Goal: Information Seeking & Learning: Check status

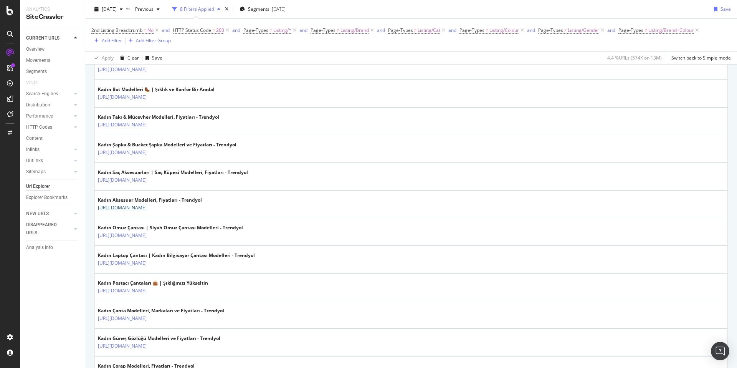
scroll to position [707, 0]
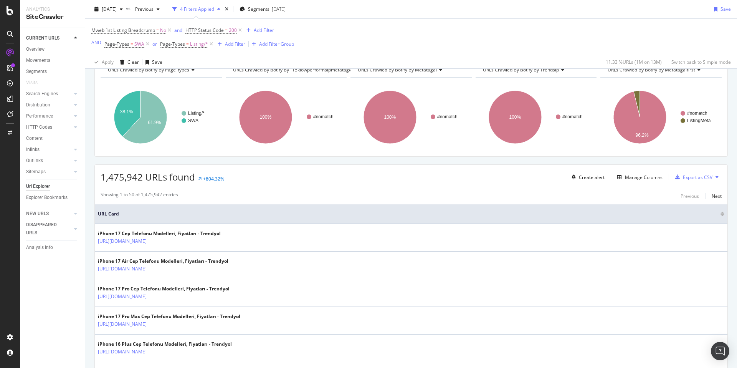
scroll to position [49, 0]
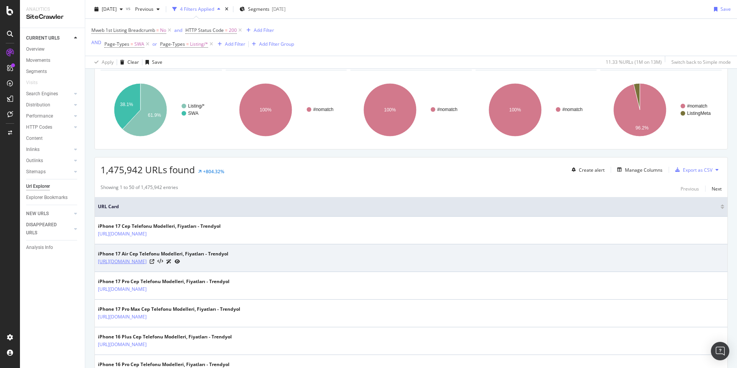
copy link "https://www.trendyol.com/iphone-17-air-cep-telefonu-x-c103498-a292-v10632550"
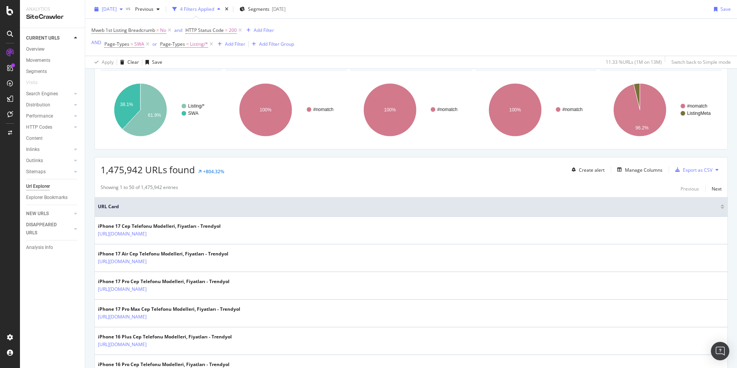
click at [126, 13] on div "2025 Sep. 21st" at bounding box center [108, 9] width 35 height 12
click at [388, 15] on div "2025 Sep. 21st vs Previous 4 Filters Applied Segments 2025-07-16 Save" at bounding box center [411, 10] width 652 height 15
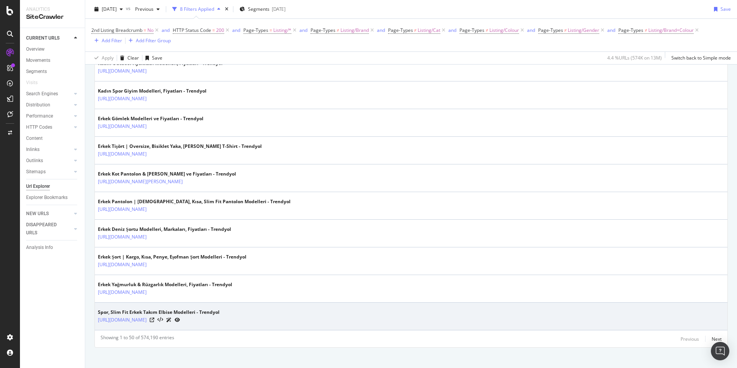
scroll to position [1320, 0]
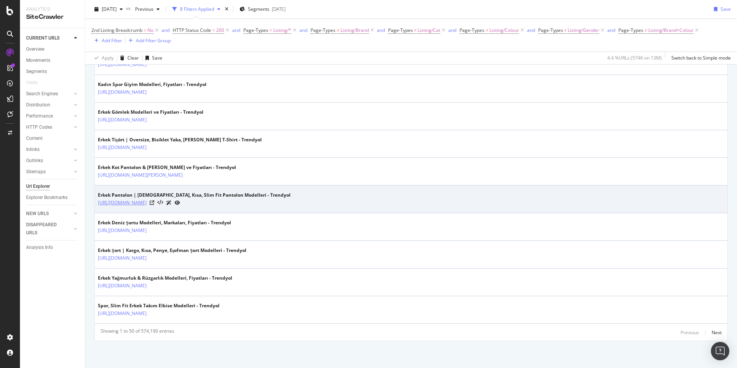
copy link "[URL][DOMAIN_NAME]"
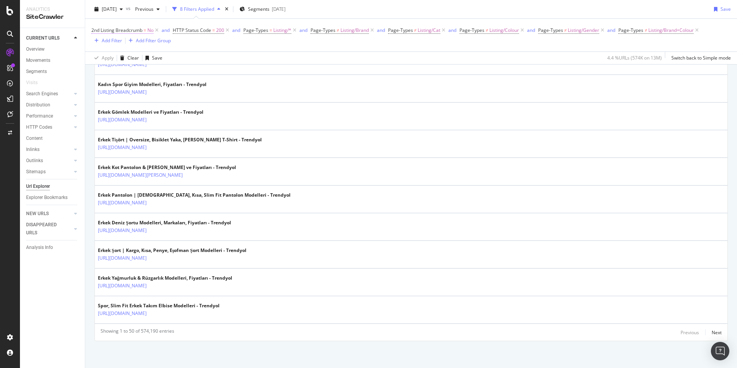
click at [110, 30] on span "2nd Listing Breadcrumb" at bounding box center [116, 30] width 51 height 7
click at [95, 30] on icon at bounding box center [96, 29] width 2 height 5
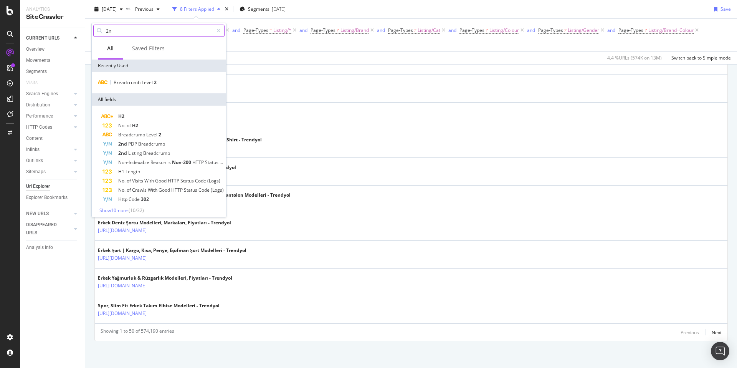
type input "2nd"
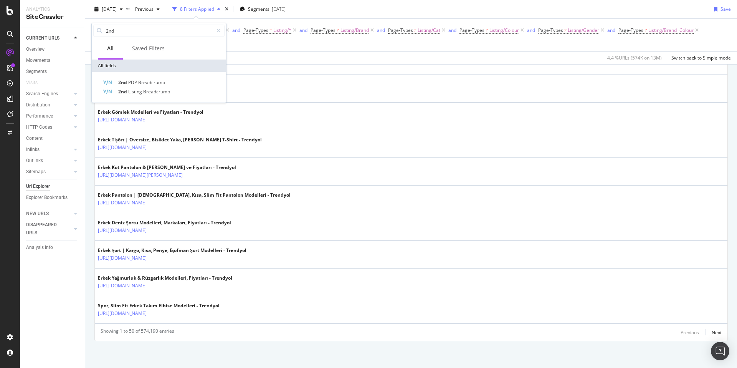
click at [405, 12] on div "2025 Sep. 21st vs Previous 8 Filters Applied Segments 2025-07-16 Save" at bounding box center [411, 10] width 652 height 15
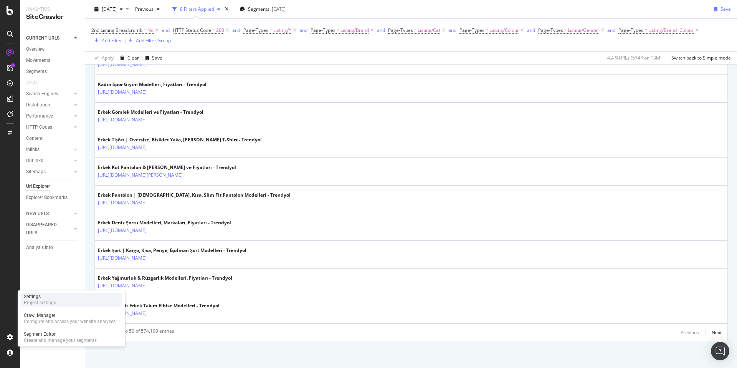
click at [45, 294] on div "Settings" at bounding box center [40, 296] width 32 height 6
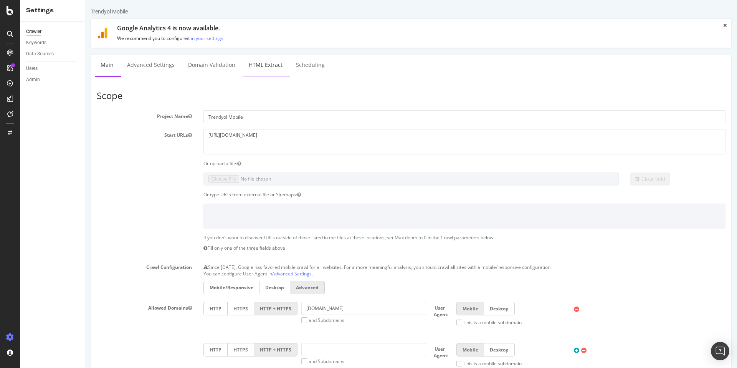
click at [265, 65] on link "HTML Extract" at bounding box center [265, 65] width 45 height 21
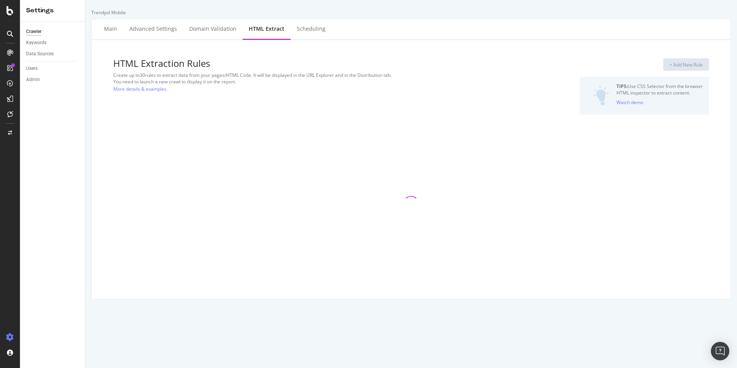
select select "exist"
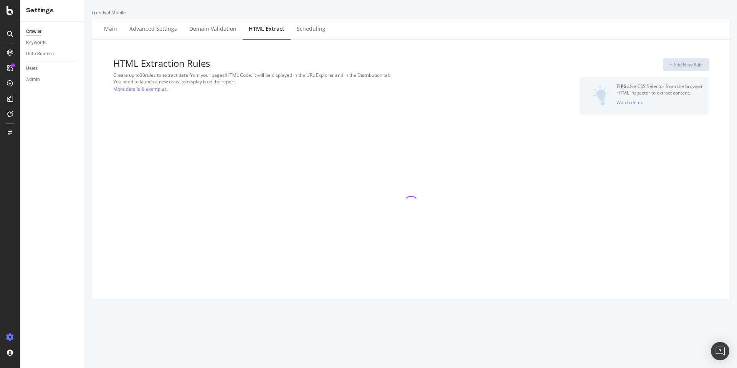
select select "exist"
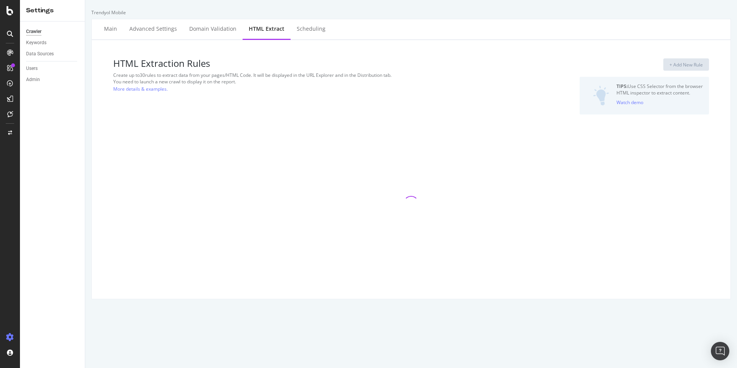
select select "exist"
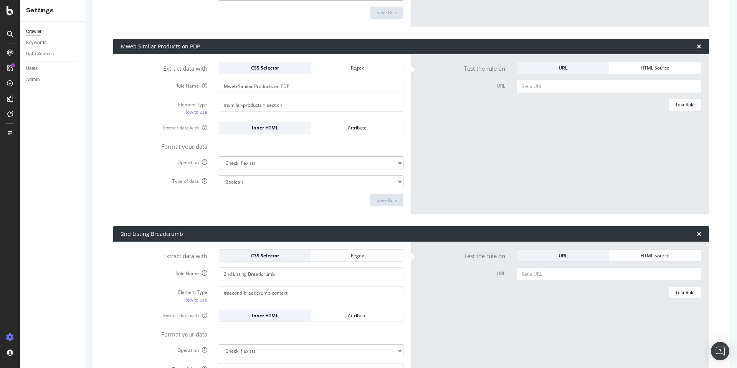
scroll to position [1469, 0]
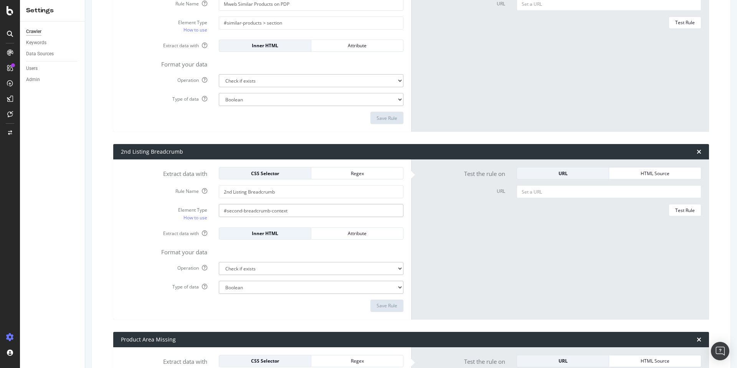
click at [320, 211] on input "#second-breadcrumb-context" at bounding box center [311, 210] width 185 height 13
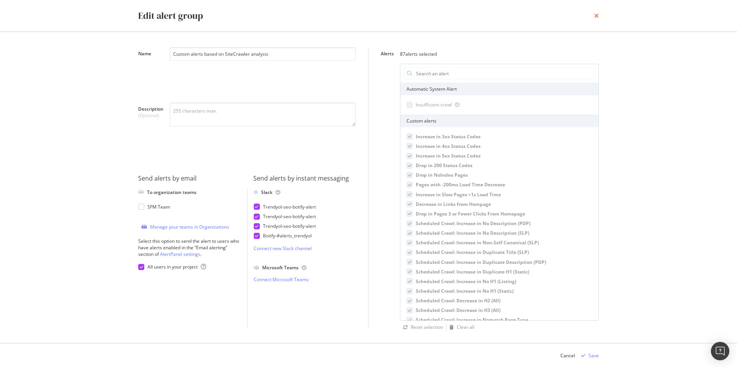
click at [598, 17] on icon "times" at bounding box center [596, 16] width 5 height 6
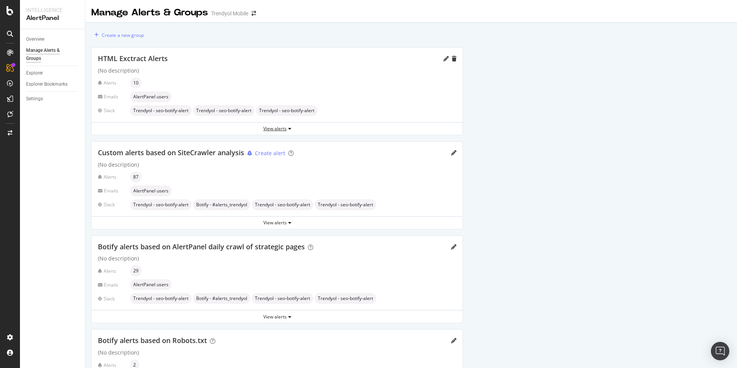
click at [290, 126] on icon "button" at bounding box center [289, 128] width 3 height 5
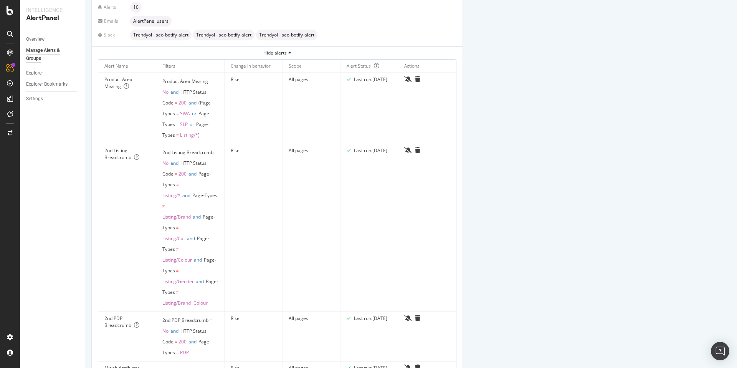
scroll to position [74, 0]
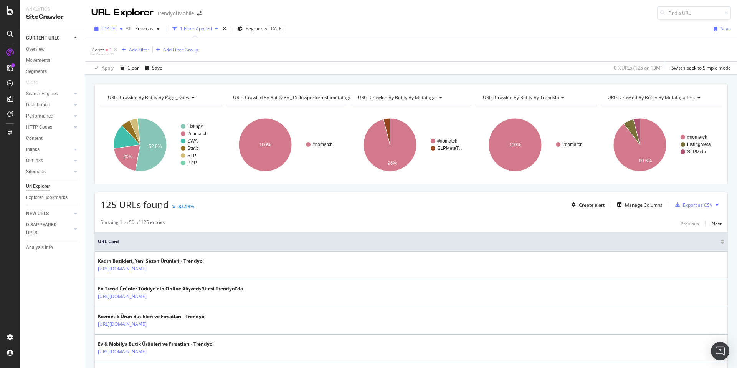
click at [114, 35] on div "2025 Sep. 21st vs Previous 1 Filter Applied Segments 2025-07-16 Save" at bounding box center [411, 30] width 652 height 15
click at [114, 31] on span "[DATE]" at bounding box center [109, 28] width 15 height 7
click at [139, 66] on div "2025 Sep. 7th 12.8M URLs" at bounding box center [141, 70] width 91 height 11
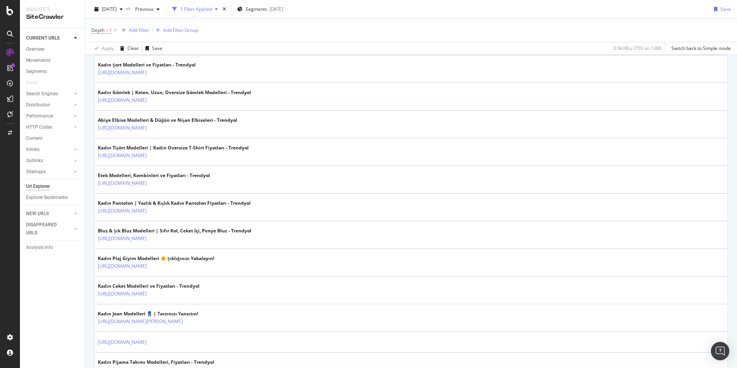
scroll to position [448, 0]
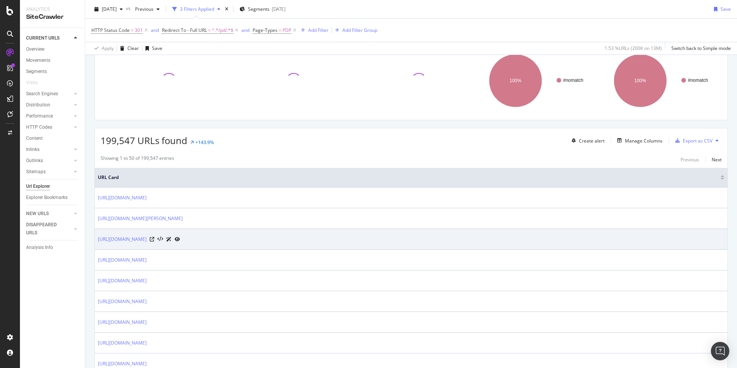
scroll to position [149, 0]
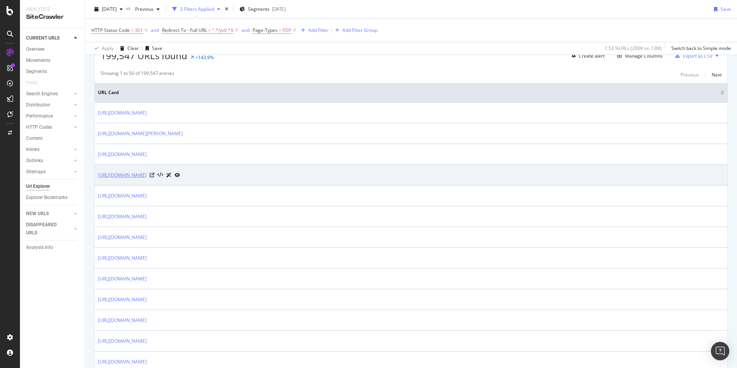
click at [147, 175] on link "[URL][DOMAIN_NAME]" at bounding box center [122, 175] width 49 height 8
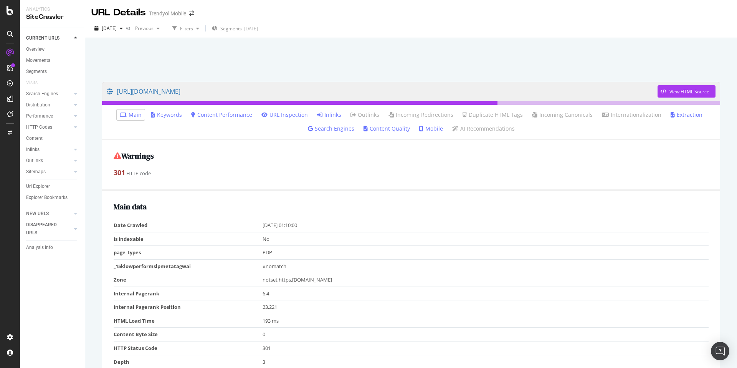
click at [329, 117] on link "Inlinks" at bounding box center [329, 115] width 24 height 8
